Goal: Task Accomplishment & Management: Manage account settings

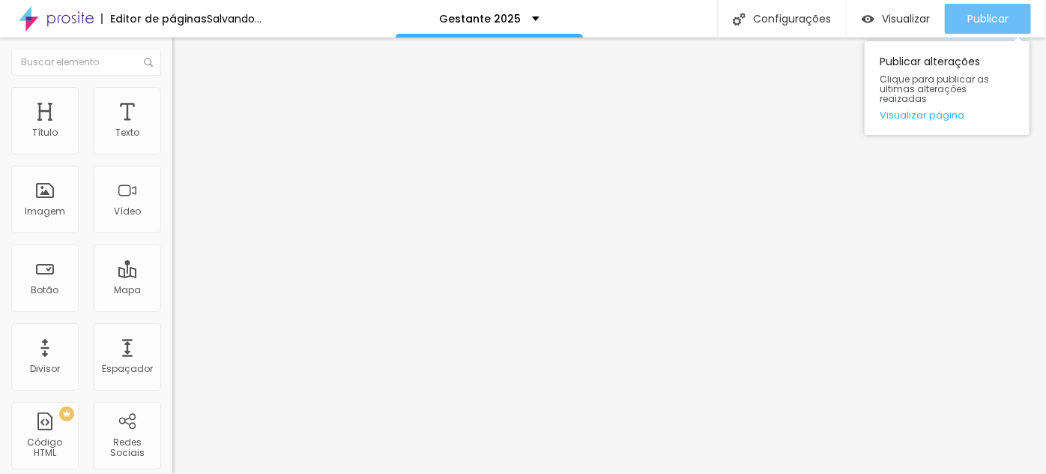
click at [981, 21] on span "Publicar" at bounding box center [987, 19] width 41 height 12
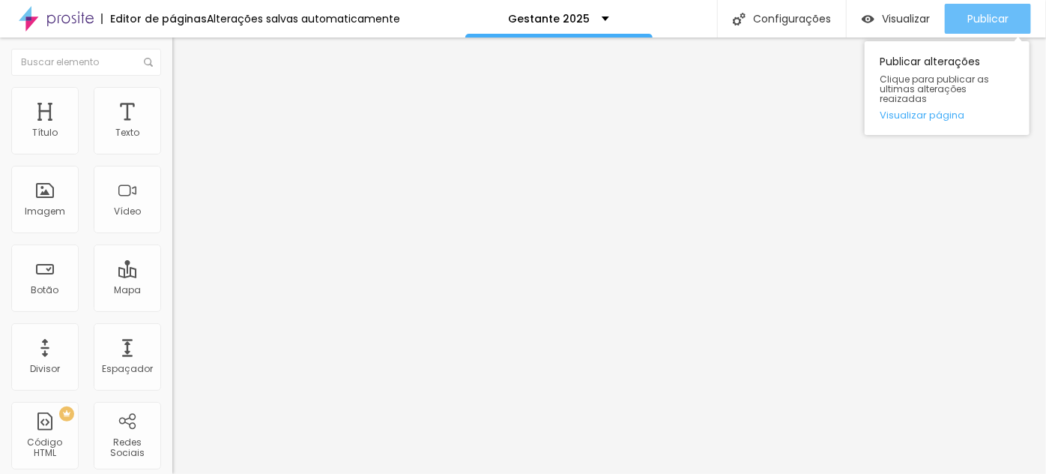
click at [991, 13] on span "Publicar" at bounding box center [987, 19] width 41 height 12
click at [992, 15] on span "Publicar" at bounding box center [987, 19] width 41 height 12
click at [986, 23] on span "Publicar" at bounding box center [987, 19] width 41 height 12
click at [973, 21] on span "Publicar" at bounding box center [987, 19] width 41 height 12
click at [1002, 21] on span "Publicar" at bounding box center [987, 19] width 41 height 12
